Goal: Task Accomplishment & Management: Use online tool/utility

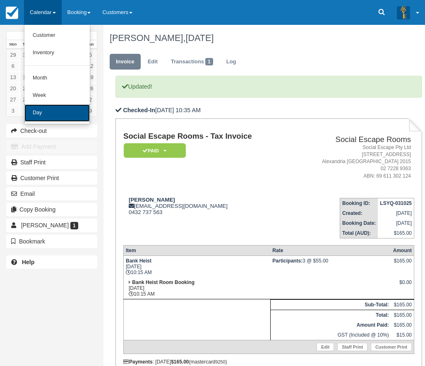
click at [60, 106] on link "Day" at bounding box center [56, 112] width 65 height 17
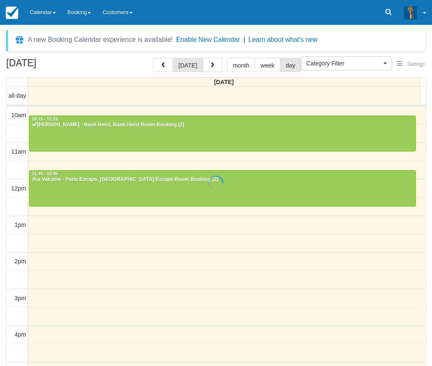
select select
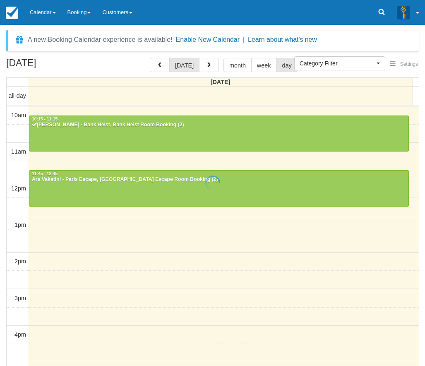
scroll to position [37, 0]
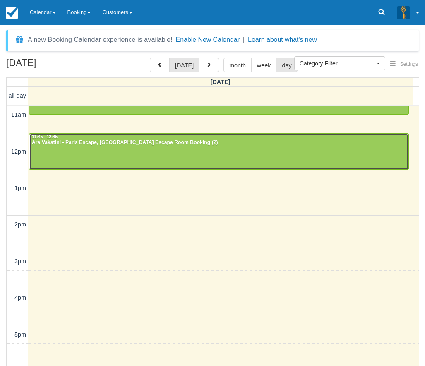
click at [94, 151] on div at bounding box center [218, 152] width 379 height 36
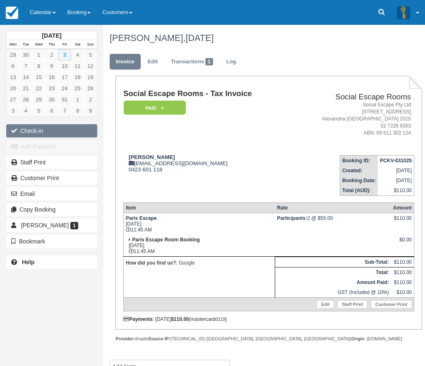
click at [64, 128] on button "Check-in" at bounding box center [51, 130] width 91 height 13
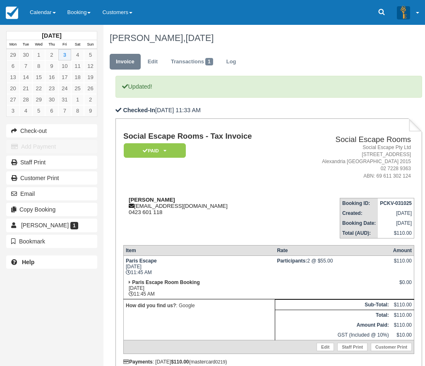
click at [133, 201] on strong "Ara Vakatini" at bounding box center [152, 200] width 46 height 6
drag, startPoint x: 133, startPoint y: 201, endPoint x: 146, endPoint y: 201, distance: 13.3
click at [146, 201] on strong "Ara Vakatini" at bounding box center [152, 200] width 46 height 6
